Goal: Find specific page/section: Find specific page/section

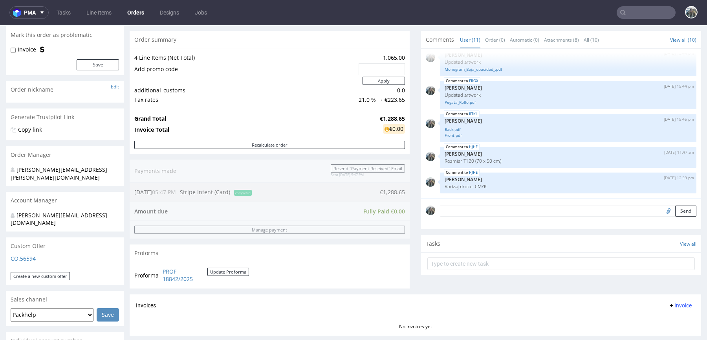
scroll to position [259, 0]
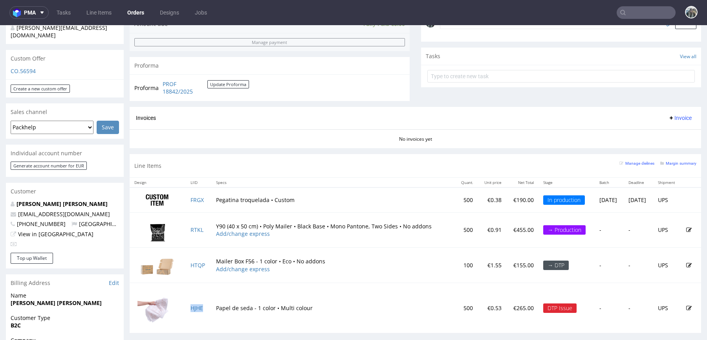
click at [194, 309] on td "HJHE" at bounding box center [199, 307] width 26 height 50
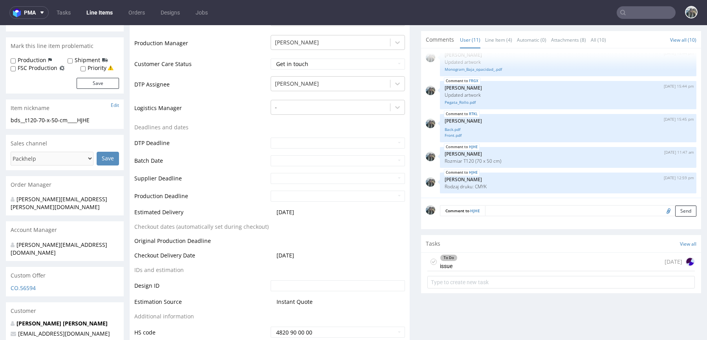
scroll to position [207, 0]
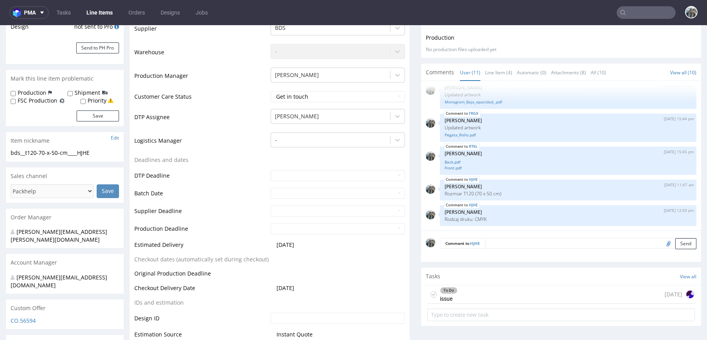
click at [449, 289] on div "To Do" at bounding box center [448, 290] width 17 height 6
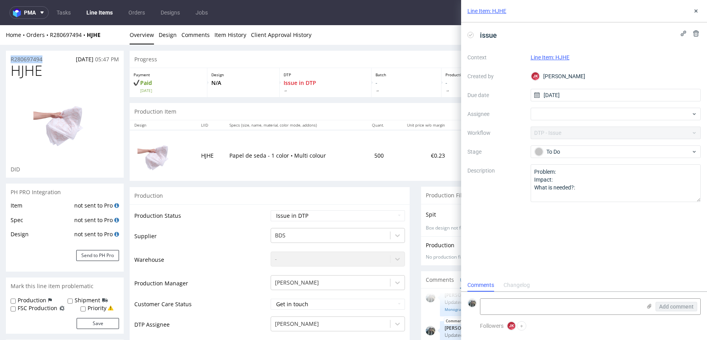
drag, startPoint x: 49, startPoint y: 59, endPoint x: 6, endPoint y: 57, distance: 42.9
copy p "R280697494"
